Goal: Task Accomplishment & Management: Complete application form

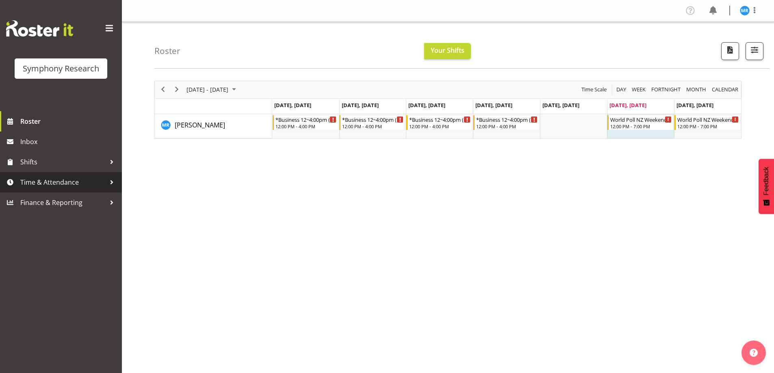
click at [61, 178] on span "Time & Attendance" at bounding box center [62, 182] width 85 height 12
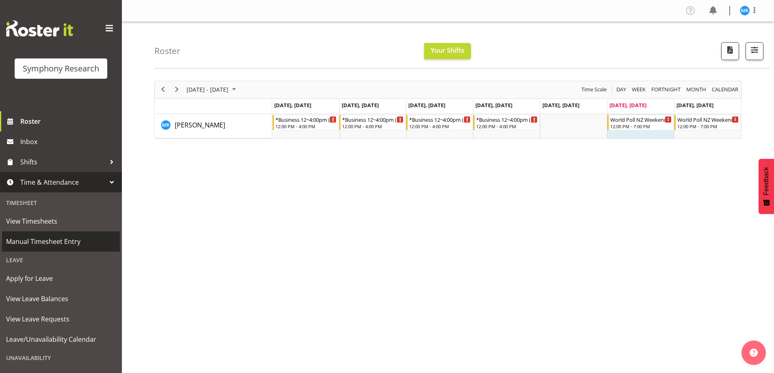
click at [50, 238] on span "Manual Timesheet Entry" at bounding box center [61, 242] width 110 height 12
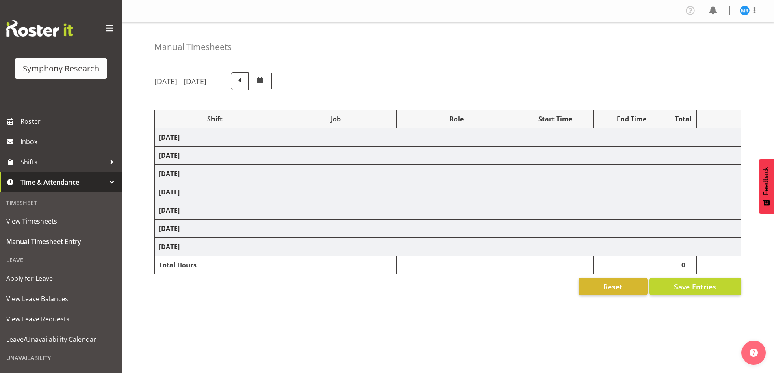
select select "81561"
select select "10587"
select select "81561"
select select "10587"
select select "47"
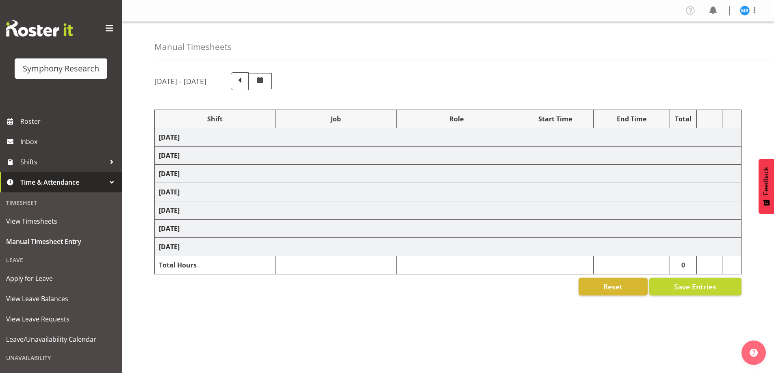
select select "81561"
select select "10587"
select select "81561"
select select "10587"
select select "47"
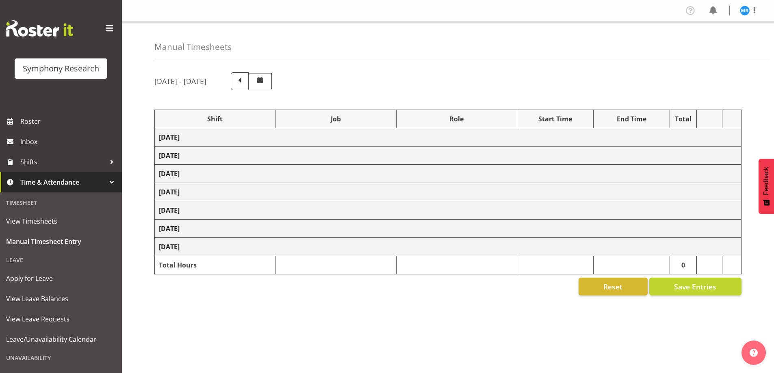
select select "81561"
select select "10587"
select select "81561"
select select "10587"
select select "47"
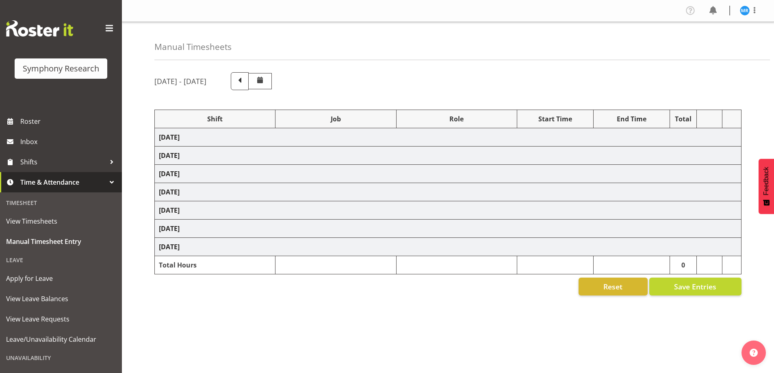
select select "81561"
select select "10587"
select select "47"
select select "81561"
select select "10587"
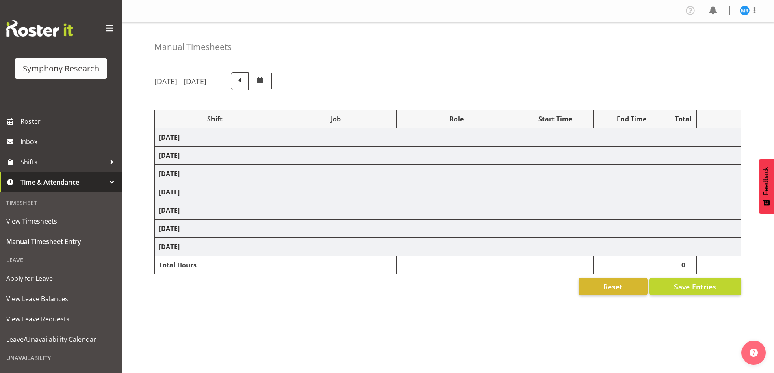
select select "47"
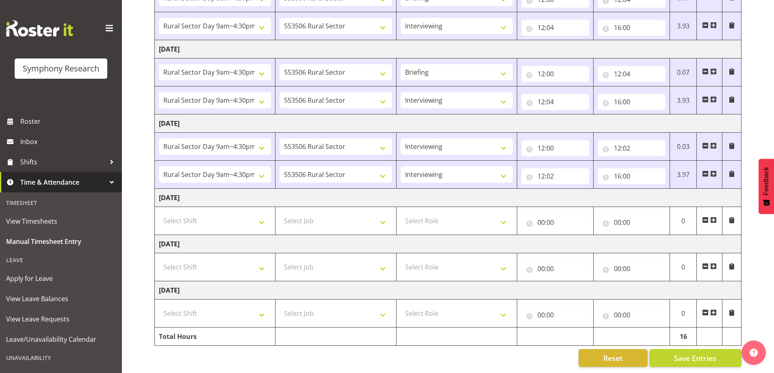
scroll to position [243, 0]
click at [264, 264] on select "Select Shift !!Weekend Residential (Roster IT Shift Label) *Business 9/10am ~ 4…" at bounding box center [215, 267] width 112 height 16
select select "81299"
click at [159, 259] on select "Select Shift !!Weekend Residential (Roster IT Shift Label) *Business 9/10am ~ 4…" at bounding box center [215, 267] width 112 height 16
click at [714, 263] on span at bounding box center [713, 266] width 6 height 6
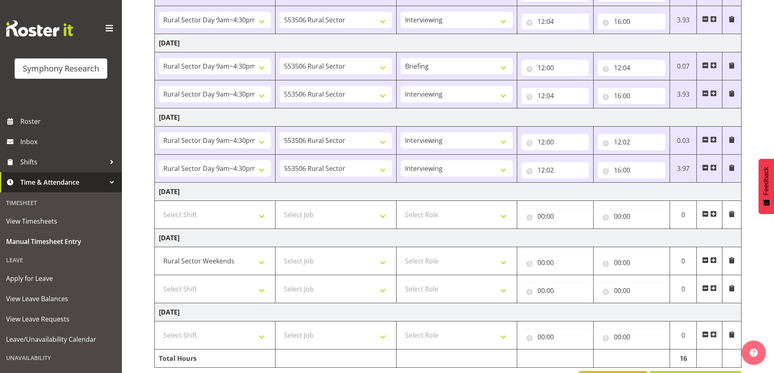
click at [714, 262] on span at bounding box center [713, 260] width 6 height 6
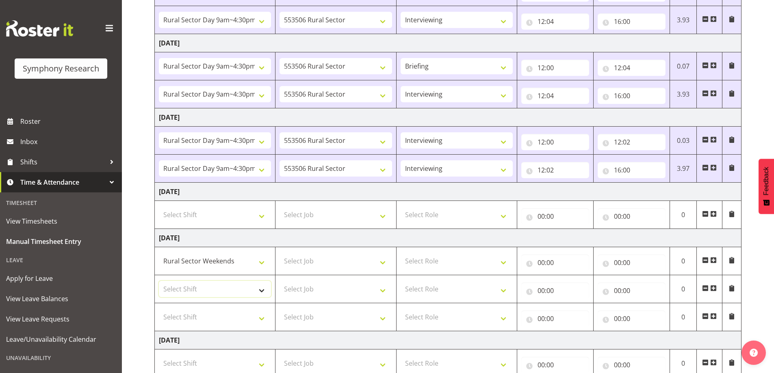
click at [262, 290] on select "Select Shift !!Weekend Residential (Roster IT Shift Label) *Business 9/10am ~ 4…" at bounding box center [215, 289] width 112 height 16
select select "81299"
click at [159, 281] on select "Select Shift !!Weekend Residential (Roster IT Shift Label) *Business 9/10am ~ 4…" at bounding box center [215, 289] width 112 height 16
click at [257, 318] on select "Select Shift !!Weekend Residential (Roster IT Shift Label) *Business 9/10am ~ 4…" at bounding box center [215, 317] width 112 height 16
select select "81299"
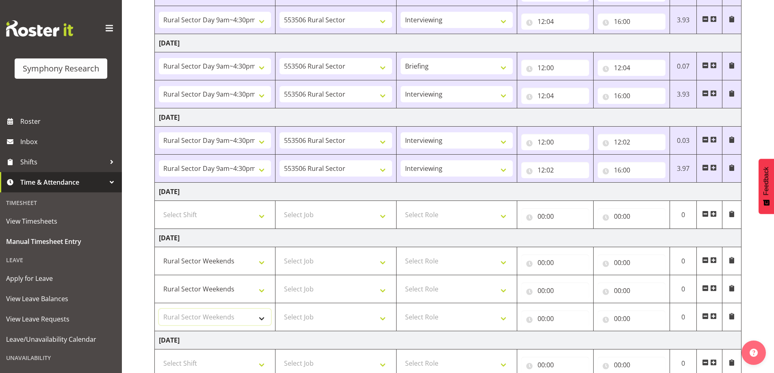
click at [159, 309] on select "Select Shift !!Weekend Residential (Roster IT Shift Label) *Business 9/10am ~ 4…" at bounding box center [215, 317] width 112 height 16
click at [385, 262] on select "Select Job 550060 IF Admin 553492 World Poll Aus Wave 2 Main 2025 553493 World …" at bounding box center [335, 261] width 112 height 16
select select "10587"
click at [279, 253] on select "Select Job 550060 IF Admin 553492 World Poll Aus Wave 2 Main 2025 553493 World …" at bounding box center [335, 261] width 112 height 16
click at [381, 294] on select "Select Job 550060 IF Admin 553492 World Poll Aus Wave 2 Main 2025 553493 World …" at bounding box center [335, 289] width 112 height 16
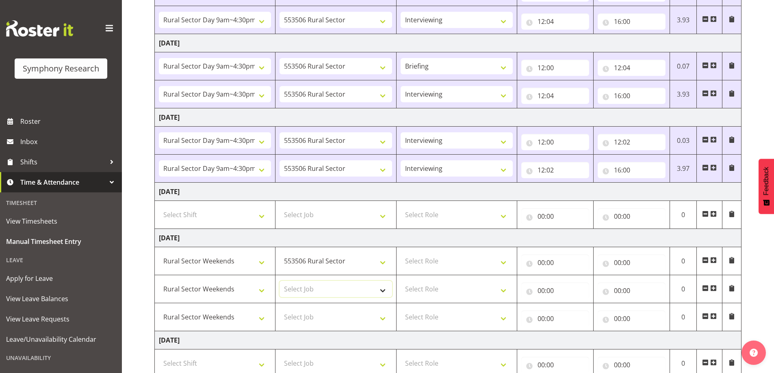
select select "10587"
click at [279, 281] on select "Select Job 550060 IF Admin 553492 World Poll Aus Wave 2 Main 2025 553493 World …" at bounding box center [335, 289] width 112 height 16
click at [382, 319] on select "Select Job 550060 IF Admin 553492 World Poll Aus Wave 2 Main 2025 553493 World …" at bounding box center [335, 317] width 112 height 16
select select "10587"
click at [279, 309] on select "Select Job 550060 IF Admin 553492 World Poll Aus Wave 2 Main 2025 553493 World …" at bounding box center [335, 317] width 112 height 16
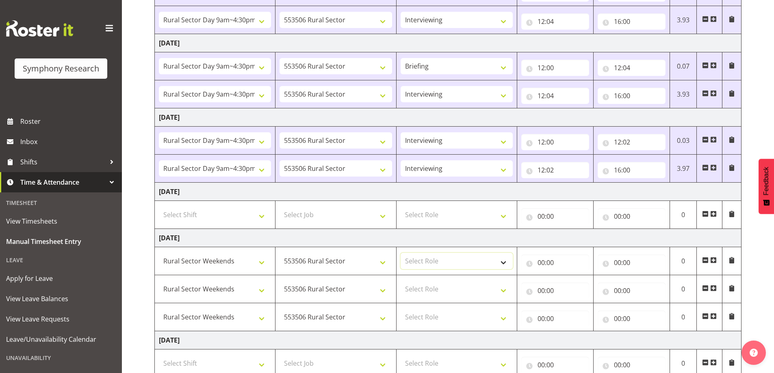
click at [501, 259] on select "Select Role Briefing Interviewing" at bounding box center [456, 261] width 112 height 16
select select "297"
click at [400, 253] on select "Select Role Briefing Interviewing" at bounding box center [456, 261] width 112 height 16
drag, startPoint x: 505, startPoint y: 291, endPoint x: 501, endPoint y: 292, distance: 4.8
click at [504, 291] on select "Select Role Briefing Interviewing" at bounding box center [456, 289] width 112 height 16
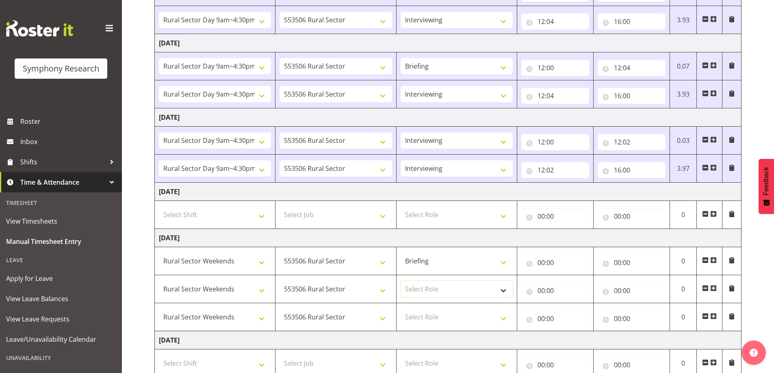
select select "47"
click at [400, 281] on select "Select Role Briefing Interviewing" at bounding box center [456, 289] width 112 height 16
click at [504, 317] on select "Select Role Briefing Interviewing" at bounding box center [456, 317] width 112 height 16
select select "47"
click at [400, 309] on select "Select Role Briefing Interviewing" at bounding box center [456, 317] width 112 height 16
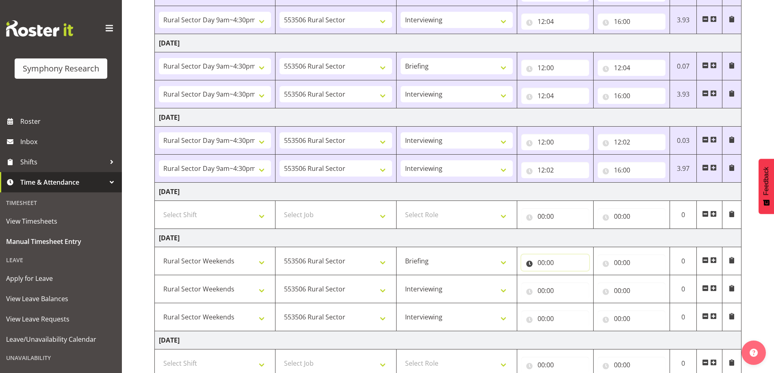
click at [556, 262] on input "00:00" at bounding box center [555, 263] width 68 height 16
click at [575, 283] on select "00 01 02 03 04 05 06 07 08 09 10 11 12 13 14 15 16 17 18 19 20 21 22 23" at bounding box center [576, 284] width 18 height 16
select select "12"
click at [567, 276] on select "00 01 02 03 04 05 06 07 08 09 10 11 12 13 14 15 16 17 18 19 20 21 22 23" at bounding box center [576, 284] width 18 height 16
type input "12:00"
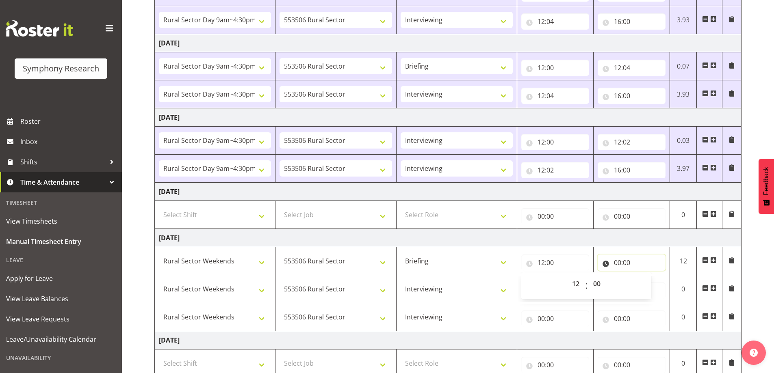
click at [623, 260] on input "00:00" at bounding box center [631, 263] width 68 height 16
click at [649, 281] on select "00 01 02 03 04 05 06 07 08 09 10 11 12 13 14 15 16 17 18 19 20 21 22 23" at bounding box center [653, 284] width 18 height 16
select select "12"
click at [644, 276] on select "00 01 02 03 04 05 06 07 08 09 10 11 12 13 14 15 16 17 18 19 20 21 22 23" at bounding box center [653, 284] width 18 height 16
type input "12:00"
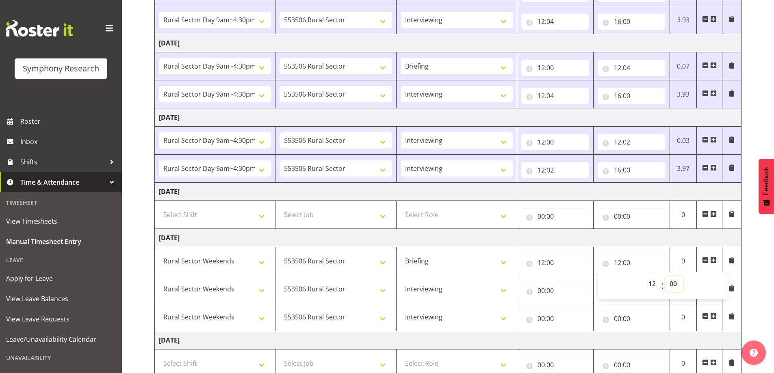
click at [674, 282] on select "00 01 02 03 04 05 06 07 08 09 10 11 12 13 14 15 16 17 18 19 20 21 22 23 24 25 2…" at bounding box center [674, 284] width 18 height 16
select select "5"
click at [665, 276] on select "00 01 02 03 04 05 06 07 08 09 10 11 12 13 14 15 16 17 18 19 20 21 22 23 24 25 2…" at bounding box center [674, 284] width 18 height 16
type input "12:05"
click at [538, 291] on input "00:00" at bounding box center [555, 291] width 68 height 16
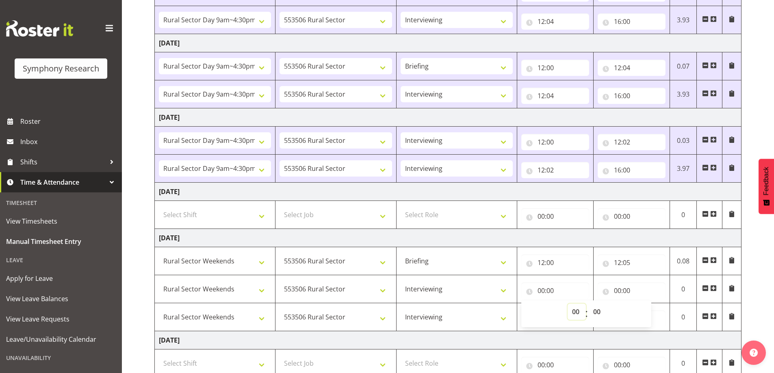
click at [572, 310] on select "00 01 02 03 04 05 06 07 08 09 10 11 12 13 14 15 16 17 18 19 20 21 22 23" at bounding box center [576, 312] width 18 height 16
select select "12"
click at [567, 304] on select "00 01 02 03 04 05 06 07 08 09 10 11 12 13 14 15 16 17 18 19 20 21 22 23" at bounding box center [576, 312] width 18 height 16
type input "12:00"
click at [601, 314] on select "00 01 02 03 04 05 06 07 08 09 10 11 12 13 14 15 16 17 18 19 20 21 22 23 24 25 2…" at bounding box center [597, 312] width 18 height 16
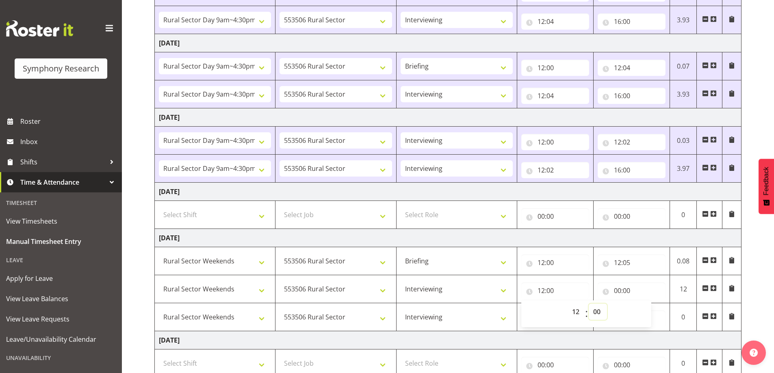
select select "5"
click at [588, 304] on select "00 01 02 03 04 05 06 07 08 09 10 11 12 13 14 15 16 17 18 19 20 21 22 23 24 25 2…" at bounding box center [597, 312] width 18 height 16
type input "12:05"
click at [614, 291] on input "00:00" at bounding box center [631, 291] width 68 height 16
click at [650, 308] on select "00 01 02 03 04 05 06 07 08 09 10 11 12 13 14 15 16 17 18 19 20 21 22 23" at bounding box center [653, 312] width 18 height 16
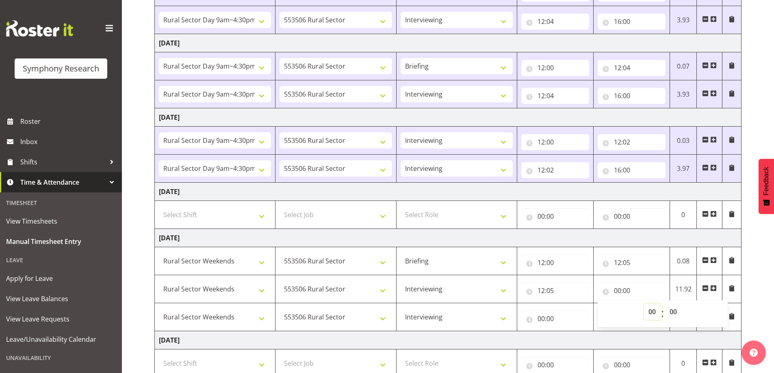
select select "15"
click at [644, 304] on select "00 01 02 03 04 05 06 07 08 09 10 11 12 13 14 15 16 17 18 19 20 21 22 23" at bounding box center [653, 312] width 18 height 16
type input "15:00"
click at [673, 312] on select "00 01 02 03 04 05 06 07 08 09 10 11 12 13 14 15 16 17 18 19 20 21 22 23 24 25 2…" at bounding box center [674, 312] width 18 height 16
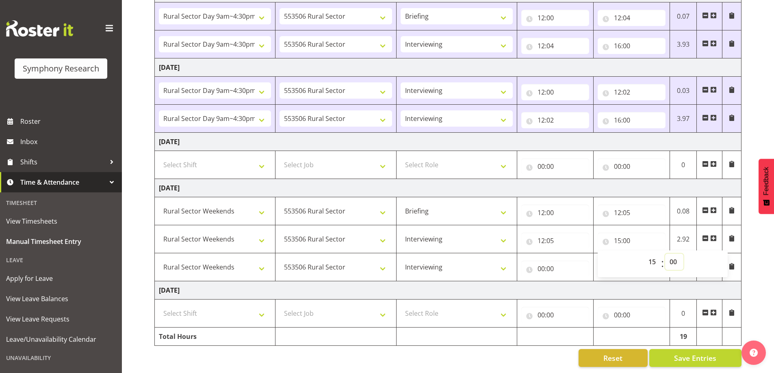
scroll to position [299, 0]
click at [676, 255] on select "00 01 02 03 04 05 06 07 08 09 10 11 12 13 14 15 16 17 18 19 20 21 22 23 24 25 2…" at bounding box center [674, 262] width 18 height 16
select select "30"
click at [665, 254] on select "00 01 02 03 04 05 06 07 08 09 10 11 12 13 14 15 16 17 18 19 20 21 22 23 24 25 2…" at bounding box center [674, 262] width 18 height 16
type input "15:30"
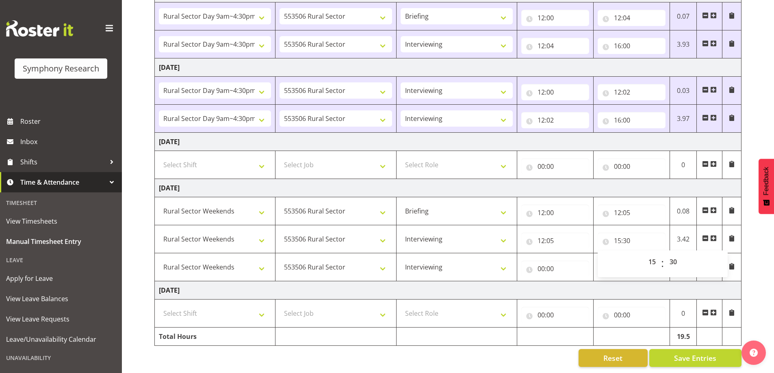
click at [759, 243] on div "September 15th - September 21st 2025 Shift Job Role Start Time End Time Total M…" at bounding box center [463, 73] width 619 height 600
click at [539, 262] on input "00:00" at bounding box center [555, 269] width 68 height 16
click at [578, 284] on select "00 01 02 03 04 05 06 07 08 09 10 11 12 13 14 15 16 17 18 19 20 21 22 23" at bounding box center [576, 290] width 18 height 16
select select "16"
click at [567, 282] on select "00 01 02 03 04 05 06 07 08 09 10 11 12 13 14 15 16 17 18 19 20 21 22 23" at bounding box center [576, 290] width 18 height 16
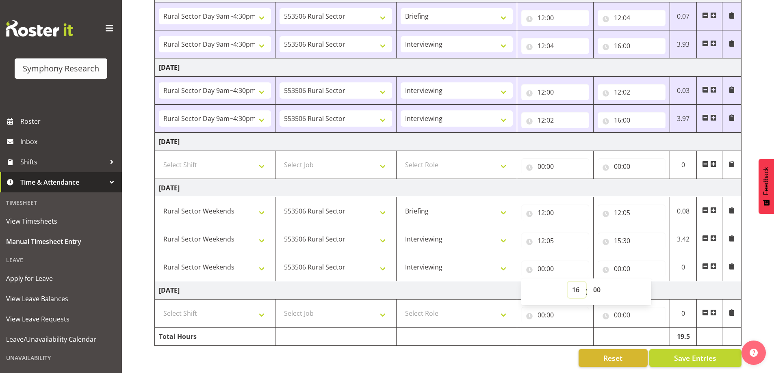
type input "16:00"
click at [612, 263] on input "00:00" at bounding box center [631, 269] width 68 height 16
click at [617, 263] on input "00:00" at bounding box center [631, 269] width 68 height 16
click at [619, 262] on input "00:00" at bounding box center [631, 269] width 68 height 16
click at [652, 284] on select "00 01 02 03 04 05 06 07 08 09 10 11 12 13 14 15 16 17 18 19 20 21 22 23" at bounding box center [653, 290] width 18 height 16
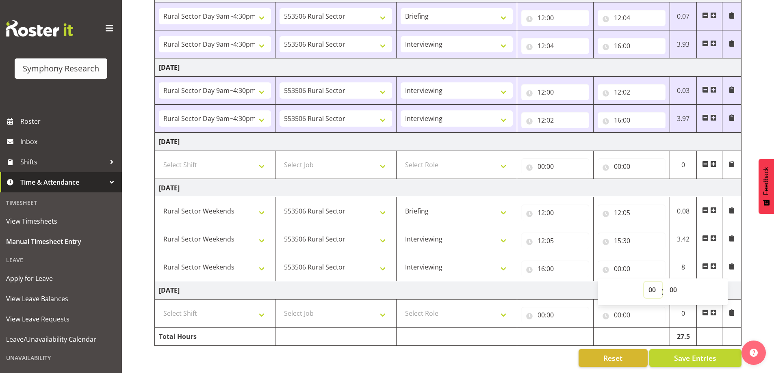
select select "19"
click at [644, 282] on select "00 01 02 03 04 05 06 07 08 09 10 11 12 13 14 15 16 17 18 19 20 21 22 23" at bounding box center [653, 290] width 18 height 16
type input "19:00"
click at [763, 251] on div "September 15th - September 21st 2025 Shift Job Role Start Time End Time Total M…" at bounding box center [463, 73] width 619 height 600
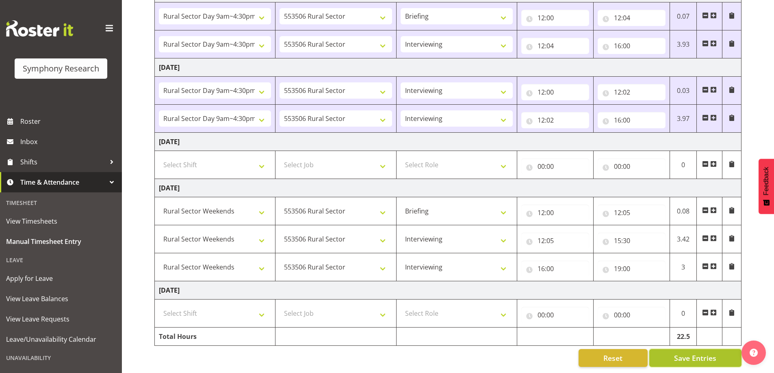
click at [699, 353] on span "Save Entries" at bounding box center [695, 358] width 42 height 11
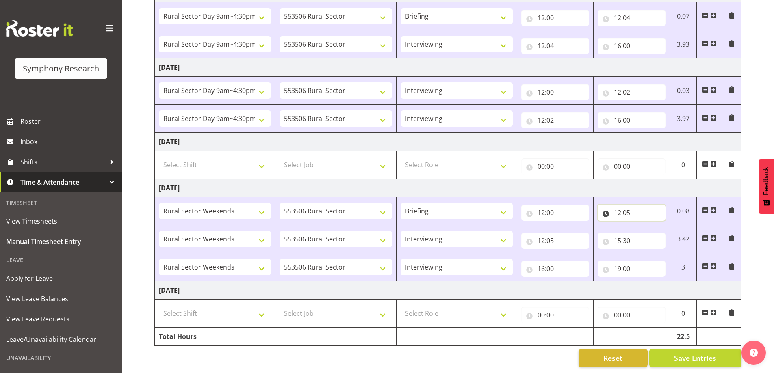
click at [634, 209] on input "12:05" at bounding box center [631, 213] width 68 height 16
click at [678, 230] on select "00 01 02 03 04 05 06 07 08 09 10 11 12 13 14 15 16 17 18 19 20 21 22 23 24 25 2…" at bounding box center [674, 234] width 18 height 16
select select "9"
click at [665, 226] on select "00 01 02 03 04 05 06 07 08 09 10 11 12 13 14 15 16 17 18 19 20 21 22 23 24 25 2…" at bounding box center [674, 234] width 18 height 16
type input "12:09"
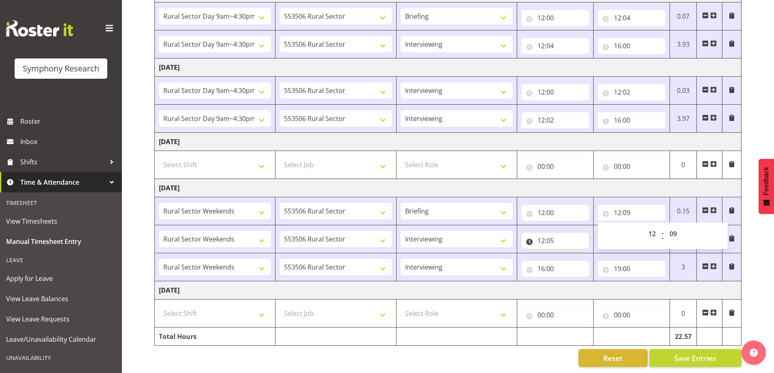
click at [555, 235] on input "12:05" at bounding box center [555, 241] width 68 height 16
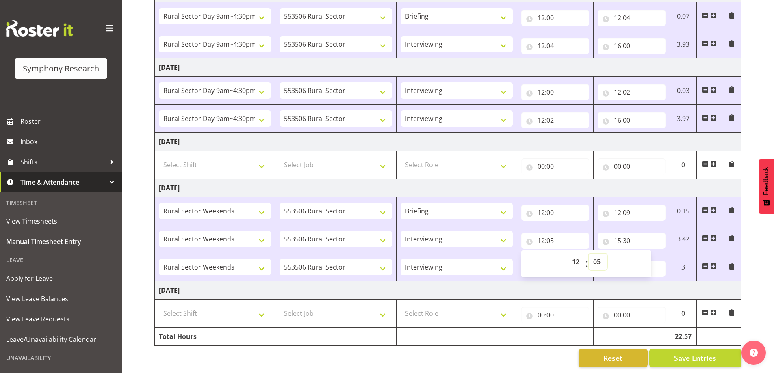
click at [600, 254] on select "00 01 02 03 04 05 06 07 08 09 10 11 12 13 14 15 16 17 18 19 20 21 22 23 24 25 2…" at bounding box center [597, 262] width 18 height 16
select select "9"
click at [588, 254] on select "00 01 02 03 04 05 06 07 08 09 10 11 12 13 14 15 16 17 18 19 20 21 22 23 24 25 2…" at bounding box center [597, 262] width 18 height 16
type input "12:09"
click at [761, 231] on div "September 15th - September 21st 2025 Shift Job Role Start Time End Time Total M…" at bounding box center [463, 73] width 619 height 600
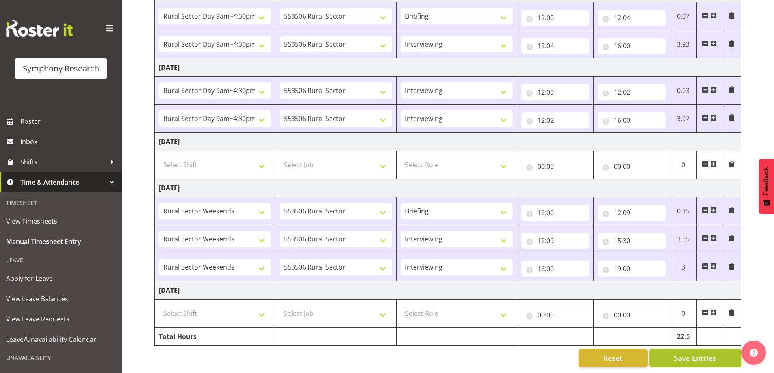
click at [691, 353] on span "Save Entries" at bounding box center [695, 358] width 42 height 11
